Goal: Task Accomplishment & Management: Use online tool/utility

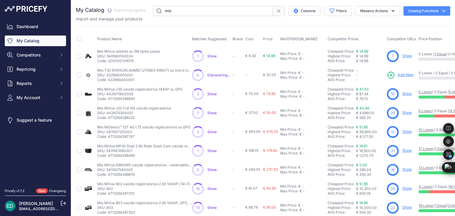
drag, startPoint x: 185, startPoint y: 10, endPoint x: 104, endPoint y: 4, distance: 81.5
click at [113, 3] on div "You are not connected to the internet. My Catalog" at bounding box center [263, 178] width 375 height 356
type input "reolink"
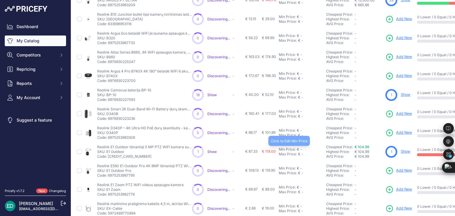
scroll to position [119, 0]
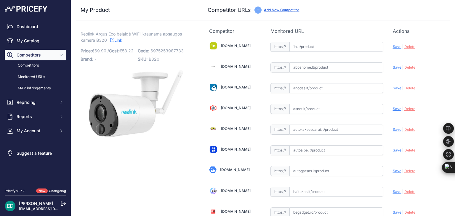
click at [113, 35] on span "Reolink Argus Eco belaidė WiFi įkraunama apsaugos kamera B320" at bounding box center [131, 37] width 101 height 14
drag, startPoint x: 115, startPoint y: 33, endPoint x: 81, endPoint y: 32, distance: 34.1
click at [81, 32] on span "Reolink Argus Eco belaidė WiFi įkraunama apsaugos kamera B320" at bounding box center [131, 37] width 101 height 14
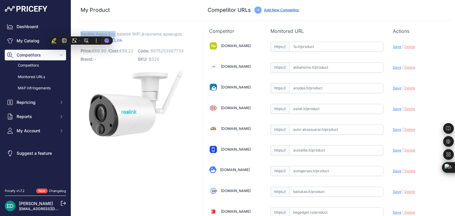
copy span "Reolink Argus Eco"
click at [121, 40] on div at bounding box center [120, 38] width 7 height 7
click at [122, 39] on link "Link" at bounding box center [116, 39] width 12 height 7
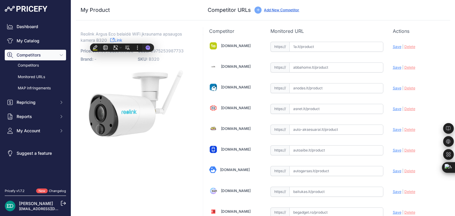
click at [336, 48] on input "text" at bounding box center [337, 47] width 94 height 10
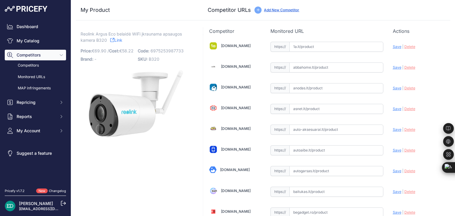
paste input "https://www.1a.lt/p/kamera-su-korpusu-reolink-argus-eco-white/7dk2?utm_medium=r…"
click at [394, 49] on div "Update Profile Save | Delete Analyzing" at bounding box center [419, 45] width 52 height 9
click at [394, 47] on span "Save" at bounding box center [397, 46] width 9 height 4
type input "https://www.1a.lt/p/kamera-su-korpusu-reolink-argus-eco-white/7dk2?prirule_jdsn…"
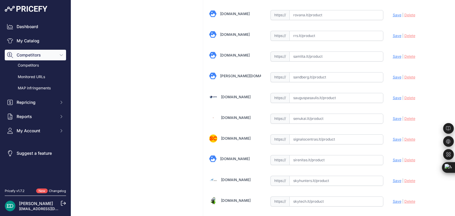
click at [329, 114] on input "text" at bounding box center [337, 119] width 94 height 10
paste input "https://www.senukai.lt/p/kamera-su-korpusu-reolink-argus-eco-white/dchu?utm_med…"
click at [393, 116] on span "Save" at bounding box center [397, 118] width 9 height 4
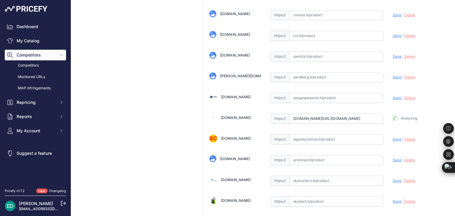
type input "https://www.senukai.lt/p/kamera-su-korpusu-reolink-argus-eco-white/dchu?prirule…"
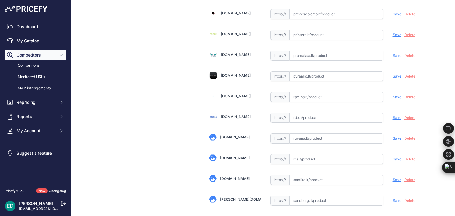
click at [314, 113] on input "text" at bounding box center [337, 118] width 94 height 10
paste input "https://www.rde.lt/products/lt/950/1517955/sort/5/filter/0_0_0_0/Argus-ECO-vaiz…"
click at [397, 112] on div "Update Profile Save | Delete Analyzing" at bounding box center [419, 116] width 52 height 9
click at [393, 116] on span "Save" at bounding box center [397, 118] width 9 height 4
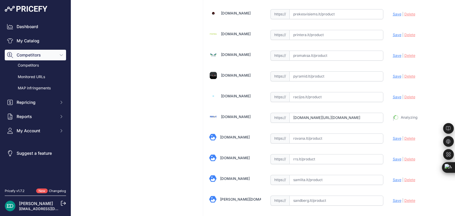
type input "https://www.rde.lt/products/lt/950/1517955/sort/5/filter/0_0_0_0/Argus-ECO-vaiz…"
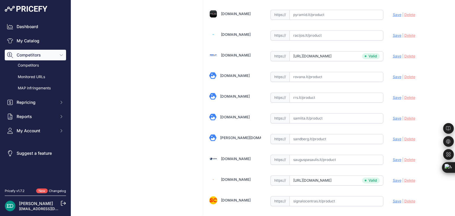
scroll to position [1031, 0]
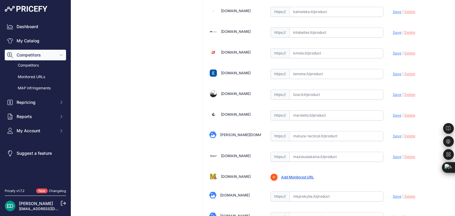
click at [302, 111] on input "text" at bounding box center [337, 116] width 94 height 10
paste input "https://marsietis.lt/reolink-argus-series-b320-3-mp-lauko-apsaugos-kamera-su-ba…"
click at [393, 112] on div "Update Profile Save | Delete Analyzing" at bounding box center [419, 113] width 52 height 9
click at [393, 113] on span "Save" at bounding box center [397, 115] width 9 height 4
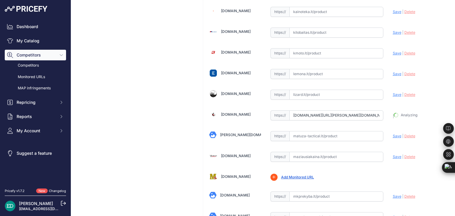
type input "https://marsietis.lt/reolink-argus-series-b320-3-mp-lauko-apsaugos-kamera-su-ba…"
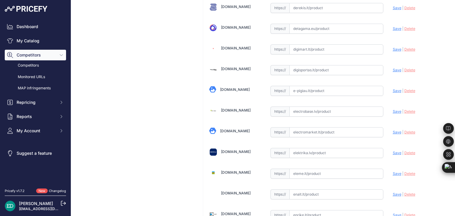
scroll to position [350, 0]
click at [320, 108] on input "text" at bounding box center [337, 111] width 94 height 10
paste input "https://electrobase.lv/lt/katalogas/ip-tinklas-vaizdo-stebejimo-kameros-electro…"
click at [393, 109] on span "Save" at bounding box center [397, 111] width 9 height 4
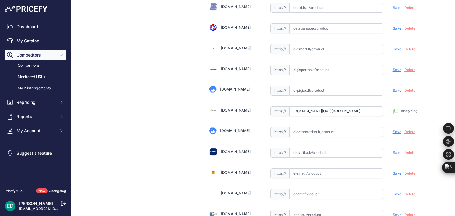
type input "https://electrobase.lv/lt/katalogas/ip-tinklas-vaizdo-stebejimo-kameros-electro…"
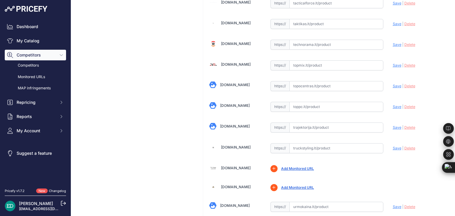
scroll to position [1875, 0]
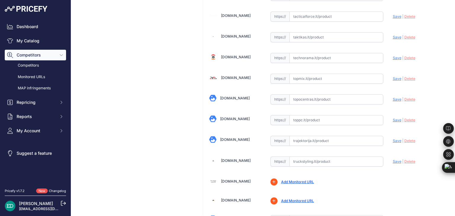
click at [313, 115] on input "text" at bounding box center [337, 120] width 94 height 10
paste input "https://www.toppc.lt/c/339-vaizdo-stebejimo-kameros/1070942-reolink-argus-eco-1…"
drag, startPoint x: 392, startPoint y: 110, endPoint x: 378, endPoint y: 81, distance: 32.2
click at [393, 118] on span "Save" at bounding box center [397, 120] width 9 height 4
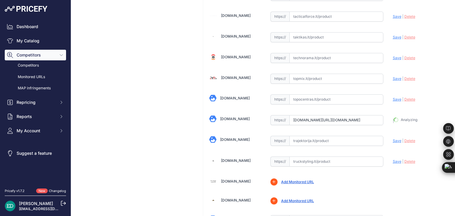
type input "https://www.toppc.lt/c/339-vaizdo-stebejimo-kameros/1070942-reolink-argus-eco-1…"
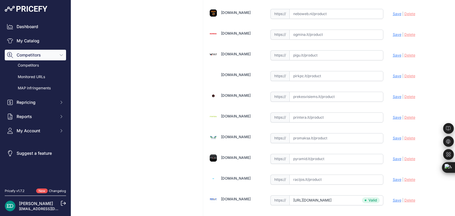
scroll to position [1401, 0]
click at [312, 112] on input "text" at bounding box center [337, 117] width 94 height 10
paste input "https://www.printera.lt/c/p/reolink-argus-series-b320-with-solar-panel-3mp-outd…"
click at [393, 115] on span "Save" at bounding box center [397, 117] width 9 height 4
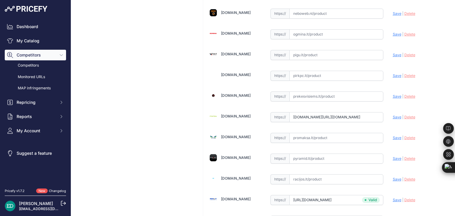
scroll to position [0, 0]
type input "https://www.printera.lt/c/p/reolink-argus-series-b320-with-solar-panel-3mp-outd…"
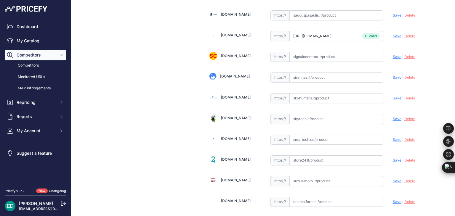
scroll to position [1813, 0]
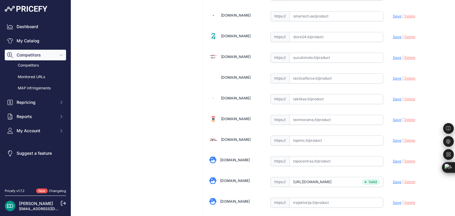
click at [303, 156] on input "text" at bounding box center [337, 161] width 94 height 10
paste input "https://www.topocentras.lt/reolink-security-camera-argus-eco-wifi-outdoor.html?…"
click at [394, 159] on span "Save" at bounding box center [397, 161] width 9 height 4
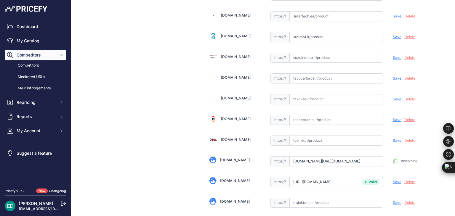
type input "https://www.topocentras.lt/reolink-security-camera-argus-eco-wifi-outdoor.html?…"
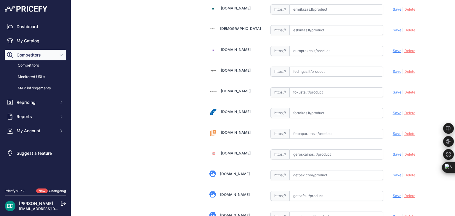
scroll to position [598, 0]
click at [328, 108] on input "text" at bounding box center [337, 113] width 94 height 10
paste input "https://fortakas.lt/preke/960067-reolink-wire-free-wireless-battery-security-ca…"
click at [394, 112] on div "Update Profile Save | Delete Analyzing" at bounding box center [419, 112] width 52 height 11
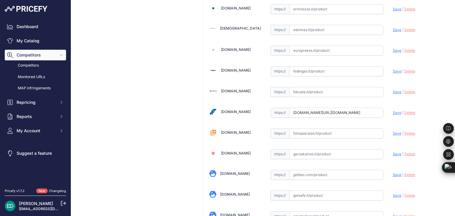
click at [394, 111] on span "Save" at bounding box center [397, 113] width 9 height 4
type input "https://fortakas.lt/preke/960067-reolink-wire-free-wireless-battery-security-ca…"
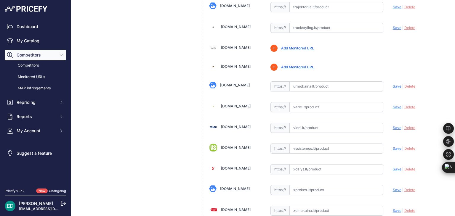
scroll to position [1995, 0]
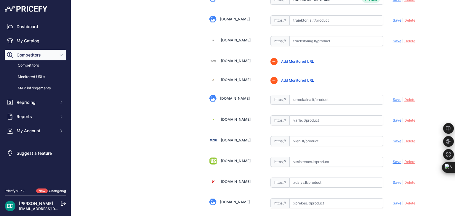
click at [309, 116] on input "text" at bounding box center [337, 121] width 94 height 10
paste input "https://www.varle.lt/tinklo-kameros-priedai-monitoringas/akumuliatorine-kamera-…"
click at [393, 118] on span "Save" at bounding box center [397, 120] width 9 height 4
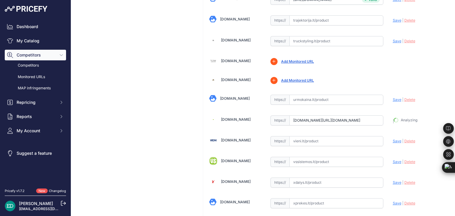
type input "https://www.varle.lt/tinklo-kameros-priedai-monitoringas/akumuliatorine-kamera-…"
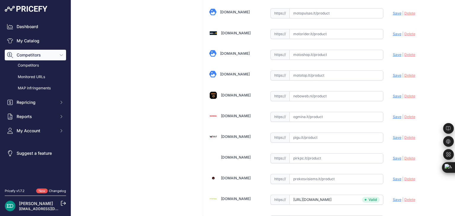
click at [310, 112] on input "text" at bounding box center [337, 117] width 94 height 10
paste input "https://www.ogmina.lt/lt/ip-kamera-reolink-wire-free-wireless-battery-security-…"
click at [394, 115] on span "Save" at bounding box center [397, 117] width 9 height 4
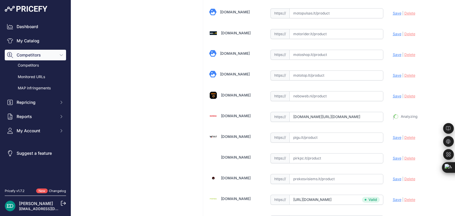
type input "https://www.ogmina.lt/lt/ip-kamera-reolink-wire-free-wireless-battery-security-…"
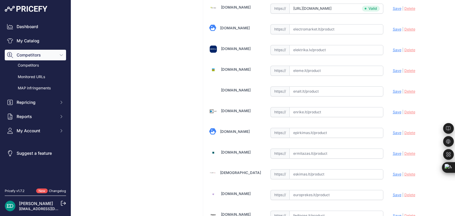
scroll to position [453, 0]
click at [306, 109] on input "text" at bounding box center [337, 112] width 94 height 10
paste input "https://www.lemona.lt/belaide-wi-fi-kamera-su-baterija-b320-3mp-ip65-2-4ghz-usb…"
type input "www.lemona.lt/belaide-wi-fi-kamera-su-baterija-b320-3mp-ip65-2-4ghz-usb-c-4800m…"
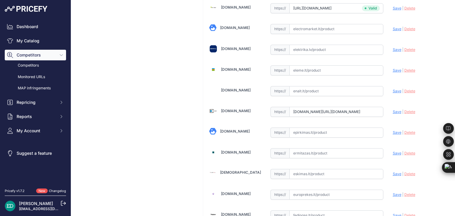
click at [394, 110] on span "Save" at bounding box center [397, 112] width 9 height 4
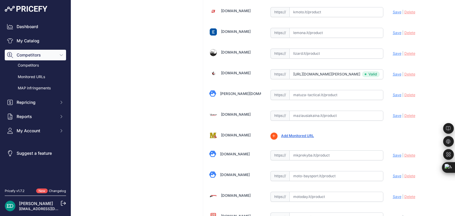
click at [328, 111] on input "text" at bounding box center [337, 116] width 94 height 10
paste input "https://maziausiakaina.lt/ip-kameros/30757-reolink-wire-free-wireless-battery-s…"
click at [393, 114] on span "Save" at bounding box center [397, 116] width 9 height 4
type input "https://maziausiakaina.lt/ip-kameros/30757-reolink-wire-free-wireless-battery-s…"
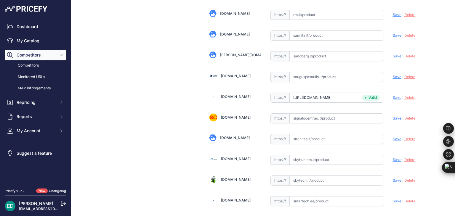
scroll to position [1896, 0]
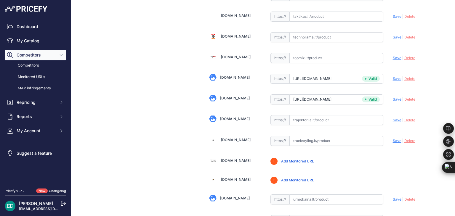
click at [336, 115] on input "text" at bounding box center [337, 120] width 94 height 10
paste input "https://www.trajektorija.lt/ip-kameros/291219-reolink-wire-free-wireless-batter…"
click at [393, 118] on span "Save" at bounding box center [397, 120] width 9 height 4
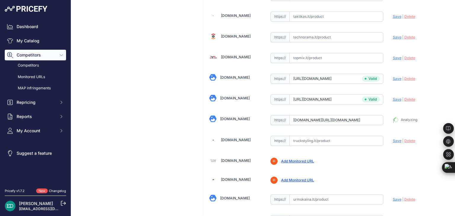
type input "https://www.trajektorija.lt/ip-kameros/291219-reolink-wire-free-wireless-batter…"
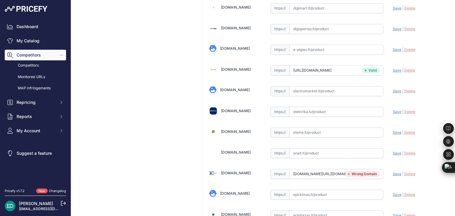
click at [317, 107] on input "text" at bounding box center [337, 112] width 94 height 10
paste input "https://www.elektrika.lv/lt/item/9660007?utm_source=kaina24.lt&utm_medium=refer…"
click at [393, 110] on span "Save" at bounding box center [397, 112] width 9 height 4
type input "https://www.elektrika.lv/lt/item/9660007?prirule_jdsnikfkfjsd=8834"
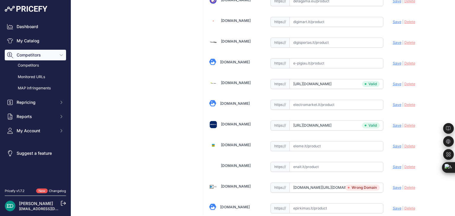
scroll to position [405, 0]
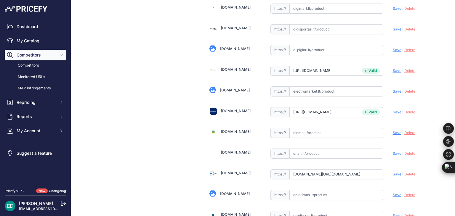
drag, startPoint x: 335, startPoint y: 171, endPoint x: 248, endPoint y: 177, distance: 87.3
click at [313, 172] on input "www.lemona.lt/belaide-wi-fi-kamera-su-baterija-b320-3mp-ip65-2-4ghz-usb-c-4800m…" at bounding box center [337, 175] width 94 height 10
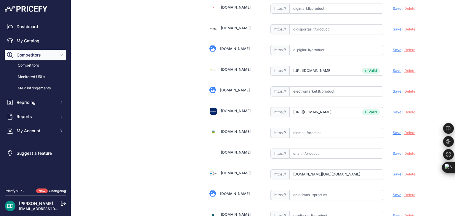
click at [313, 172] on input "www.lemona.lt/belaide-wi-fi-kamera-su-baterija-b320-3mp-ip65-2-4ghz-usb-c-4800m…" at bounding box center [337, 175] width 94 height 10
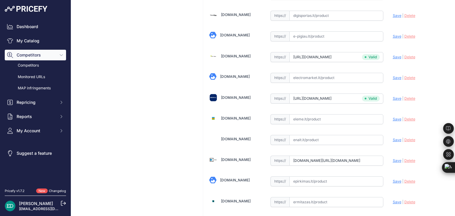
scroll to position [391, 0]
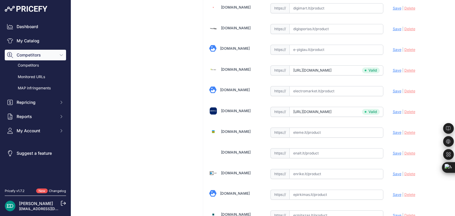
click at [394, 172] on span "Save" at bounding box center [397, 174] width 9 height 4
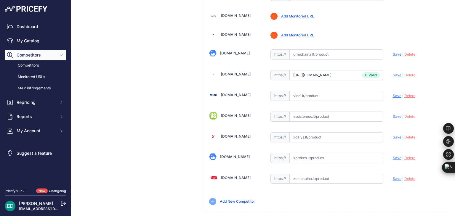
click at [309, 174] on input "text" at bounding box center [337, 179] width 94 height 10
paste input "https://www.zemakaina.lt/argus-eco?utm_source=kaina24.lt&utm_medium=referral"
click at [393, 177] on span "Save" at bounding box center [397, 179] width 9 height 4
type input "https://www.zemakaina.lt/argus-eco?prirule_jdsnikfkfjsd=8834"
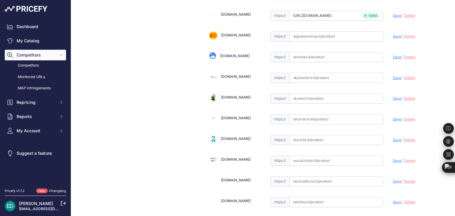
scroll to position [1710, 0]
click at [312, 114] on input "text" at bounding box center [337, 119] width 94 height 10
paste input "https://www.smartech.ee/lt/products/photo-equipment-and-surveillance-cameras/se…"
click at [393, 117] on span "Save" at bounding box center [397, 119] width 9 height 4
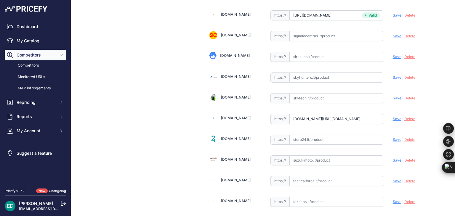
scroll to position [0, 0]
type input "https://www.smartech.ee/lt/products/photo-equipment-and-surveillance-cameras/se…"
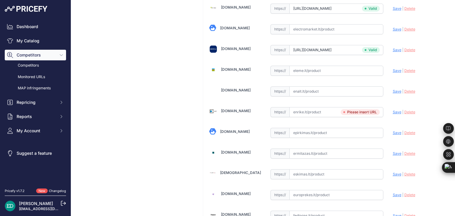
scroll to position [453, 0]
click at [311, 107] on input "text" at bounding box center [337, 112] width 94 height 10
paste input "https://enrike.lt/lt/27392-reolink-wire-free-wireless-battery-security-camera-a…"
click at [393, 110] on span "Save" at bounding box center [397, 112] width 9 height 4
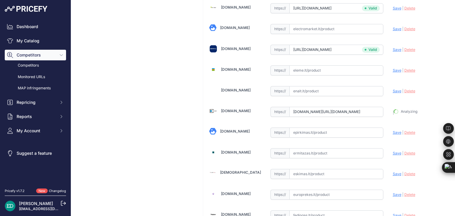
type input "https://enrike.lt/lt/27392-reolink-wire-free-wireless-battery-security-camera-a…"
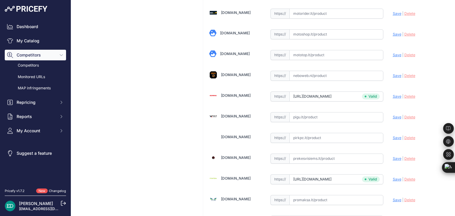
click at [296, 112] on input "text" at bounding box center [337, 117] width 94 height 10
paste input "https://pigu.lt/lt/santechnika-remontas-sildymas/namu-apsauga/stebejimo-kameros…"
click at [393, 115] on span "Save" at bounding box center [397, 117] width 9 height 4
type input "https://pigu.lt/lt/santechnika-remontas-sildymas/namu-apsauga/stebejimo-kameros…"
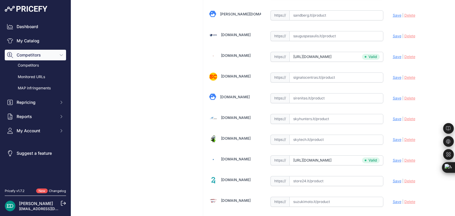
scroll to position [1669, 0]
click at [306, 135] on input "text" at bounding box center [337, 140] width 94 height 10
paste input "https://www.skytech.lt/bwb2k07-reolink-wirefree-wireless-battery-security-camer…"
click at [394, 137] on span "Save" at bounding box center [397, 139] width 9 height 4
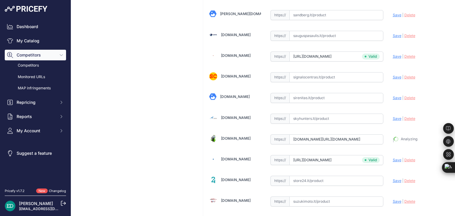
type input "https://www.skytech.lt/bwb2k07-reolink-wirefree-wireless-battery-security-camer…"
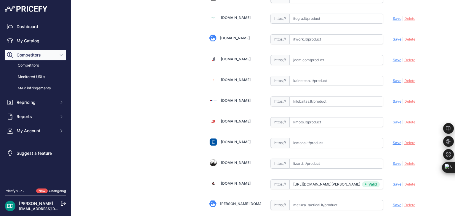
scroll to position [948, 0]
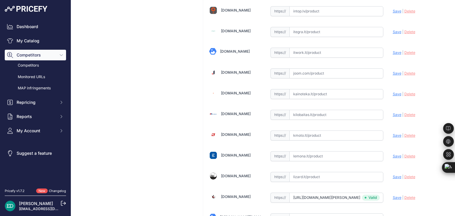
click at [328, 113] on input "text" at bounding box center [337, 115] width 94 height 10
paste input "https://www.kilobaitas.lt/tinklo_gsm_gps_iranga/saugos_sistemos/vaizdo_stebejim…"
click at [393, 113] on span "Save" at bounding box center [397, 115] width 9 height 4
type input "https://www.kilobaitas.lt/tinklo_gsm_gps_iranga/saugos_sistemos/vaizdo_stebejim…"
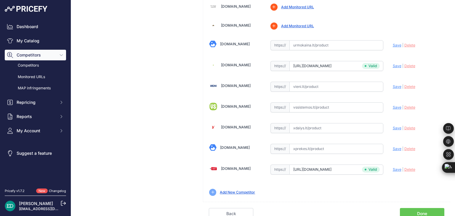
scroll to position [2037, 0]
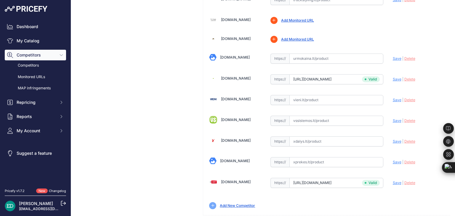
click at [314, 116] on input "text" at bounding box center [337, 121] width 94 height 10
paste input "https://www.vssistemos.lt/vaizdo-stebejimo-sistemos/ip-kameros/ip-stebejimo-kam…"
click at [393, 119] on span "Save" at bounding box center [397, 121] width 9 height 4
type input "https://www.vssistemos.lt/vaizdo-stebejimo-sistemos/ip-kameros/ip-stebejimo-kam…"
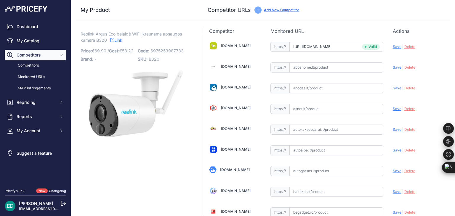
click at [311, 187] on input "text" at bounding box center [337, 192] width 94 height 10
paste input "https://baitukas.lt/produktas/reolink-wire-free-wireless-battery-security-camer…"
click at [393, 192] on span "Save" at bounding box center [397, 192] width 9 height 4
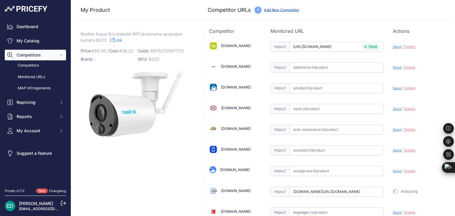
type input "https://baitukas.lt/produktas/reolink-wire-free-wireless-battery-security-camer…"
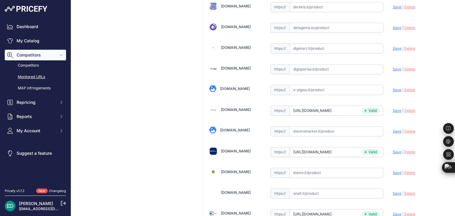
scroll to position [1730, 0]
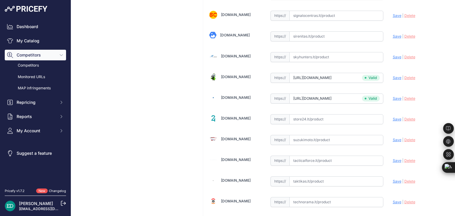
click at [298, 114] on input "text" at bounding box center [337, 119] width 94 height 10
paste input "https://store24.lt/produktas/kamera-su-korpusu-reolink-argus-eco-white/?utm_sou…"
click at [394, 113] on div "Update Profile Save | Delete Analyzing" at bounding box center [419, 117] width 52 height 9
click at [393, 117] on span "Save" at bounding box center [397, 119] width 9 height 4
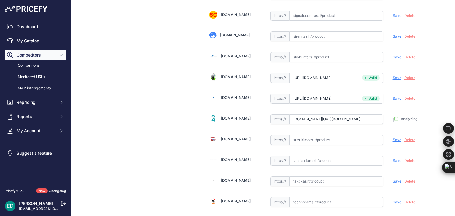
type input "https://store24.lt/produktas/kamera-su-korpusu-reolink-argus-eco-white/?prirule…"
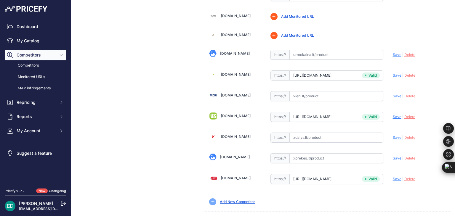
scroll to position [206, 0]
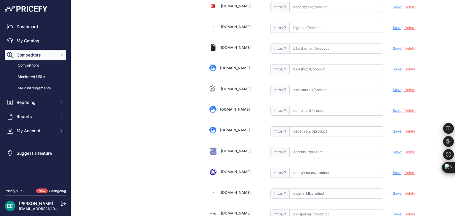
click at [303, 111] on input "text" at bounding box center [337, 111] width 94 height 10
paste input "https://complius.lt/bwb2k07-reolink-wire-free-wireless-battery-security-camera-…"
click at [393, 109] on span "Save" at bounding box center [397, 110] width 9 height 4
type input "https://complius.lt/bwb2k07-reolink-wire-free-wireless-battery-security-camera-…"
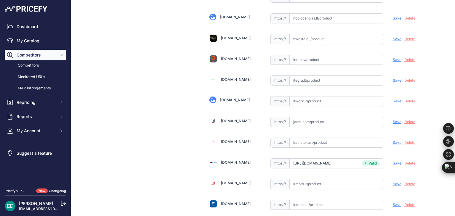
scroll to position [886, 0]
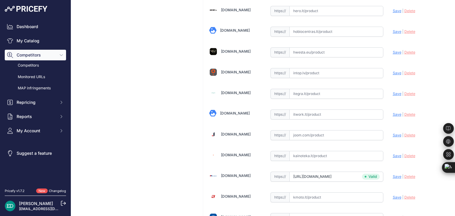
click at [313, 110] on input "text" at bounding box center [337, 115] width 94 height 10
paste input "https://www.itwork.lt/index.php?route=product/product&product_id=1255209&utm_so…"
click at [393, 112] on span "Save" at bounding box center [397, 114] width 9 height 4
type input "https://www.itwork.lt/index.php?route=product%2Fproduct&product_id=1255209&prir…"
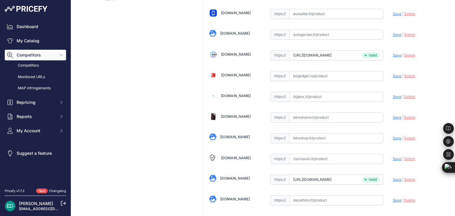
scroll to position [123, 0]
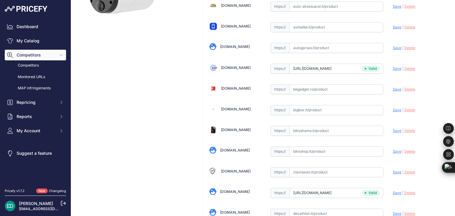
paste input "https://bigbox.lt/product/3775742-argus-eco?utm_source=kaina24.lt&utm_medium=re…"
click at [394, 108] on span "Save" at bounding box center [397, 110] width 9 height 4
type input "https://bigbox.lt/product/3775742-argus-eco?prirule_jdsnikfkfjsd=8834"
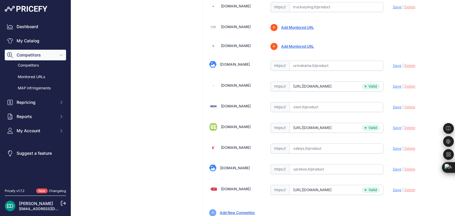
scroll to position [2016, 0]
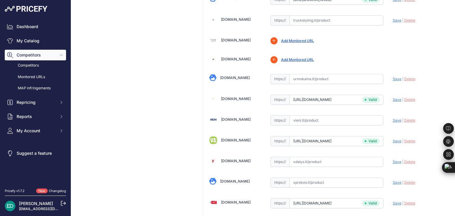
click at [312, 116] on input "text" at bounding box center [337, 121] width 94 height 10
paste input "https://vieni.lt/lt/ip-kameros/148229-reolink-wire-free-wireless-battery-securi…"
click at [393, 118] on span "Save" at bounding box center [397, 120] width 9 height 4
type input "https://vieni.lt/lt/ip-kameros/148229-reolink-wire-free-wireless-battery-securi…"
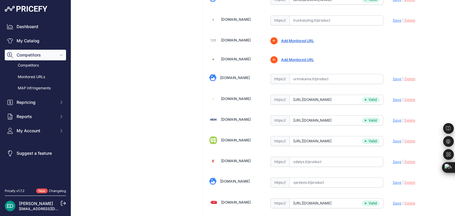
scroll to position [288, 0]
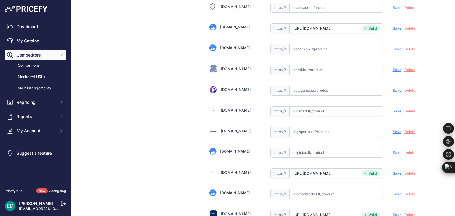
click at [316, 112] on input "text" at bounding box center [337, 111] width 94 height 10
paste input "https://digimart.lt/photo-video/vaizdo-stebejimas/vaizdo-kameros/ip-kameros/bwb…"
click at [393, 109] on span "Save" at bounding box center [397, 111] width 9 height 4
type input "https://digimart.lt/photo-video/vaizdo-stebejimas/vaizdo-kameros/ip-kameros/bwb…"
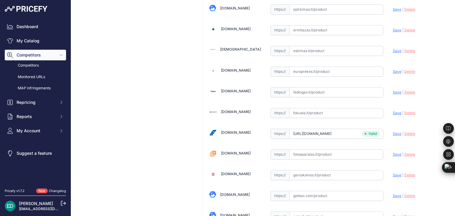
scroll to position [577, 0]
click at [321, 149] on input "text" at bounding box center [337, 154] width 94 height 10
paste input "https://www.fotoaparatas.lt/items/Kompiuteriu-priedai/Priedai/86401c9.2-Reolink…"
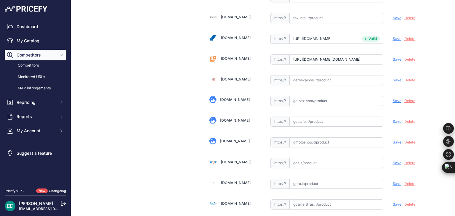
scroll to position [696, 0]
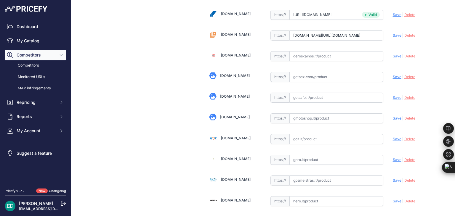
click at [395, 33] on span "Save" at bounding box center [397, 35] width 9 height 4
type input "https://www.fotoaparatas.lt/items/Kompiuteriu-priedai/Priedai/86401c9.2-Reolink…"
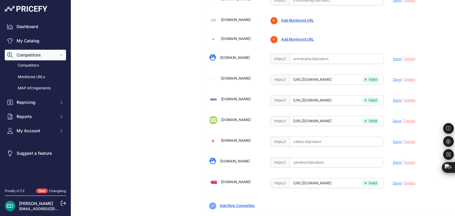
scroll to position [2054, 0]
